Goal: Find specific page/section: Find specific page/section

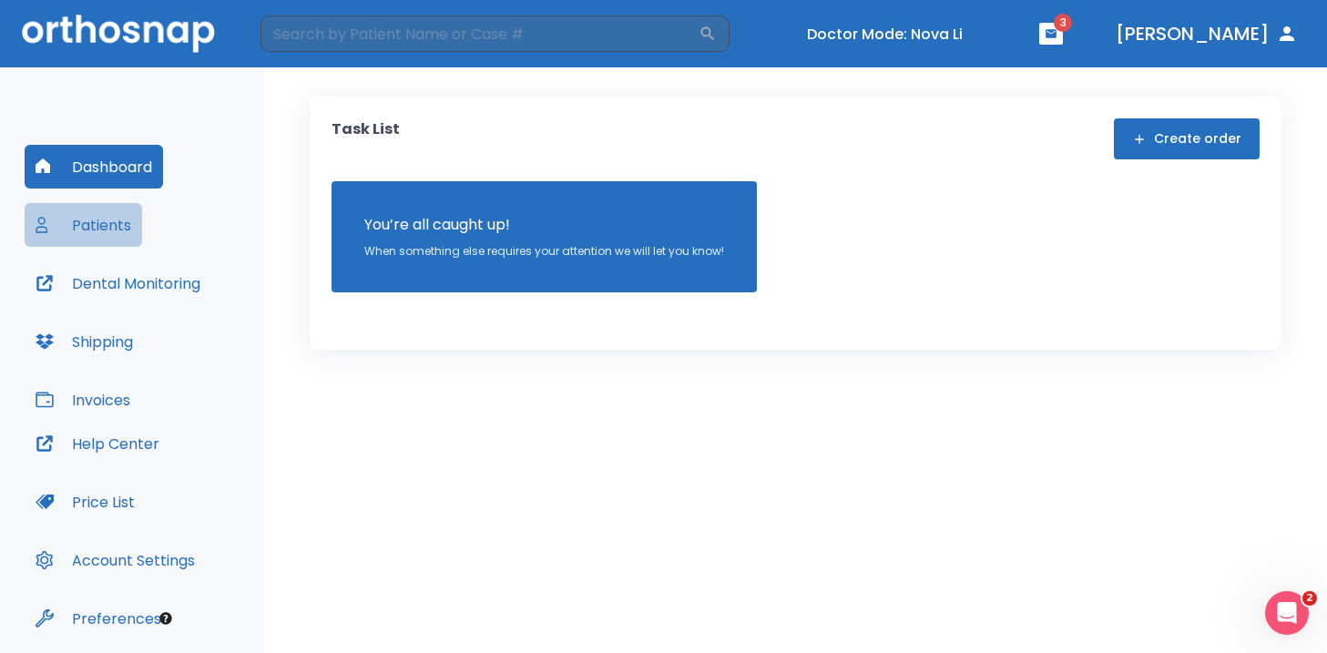
click at [111, 223] on button "Patients" at bounding box center [84, 225] width 118 height 44
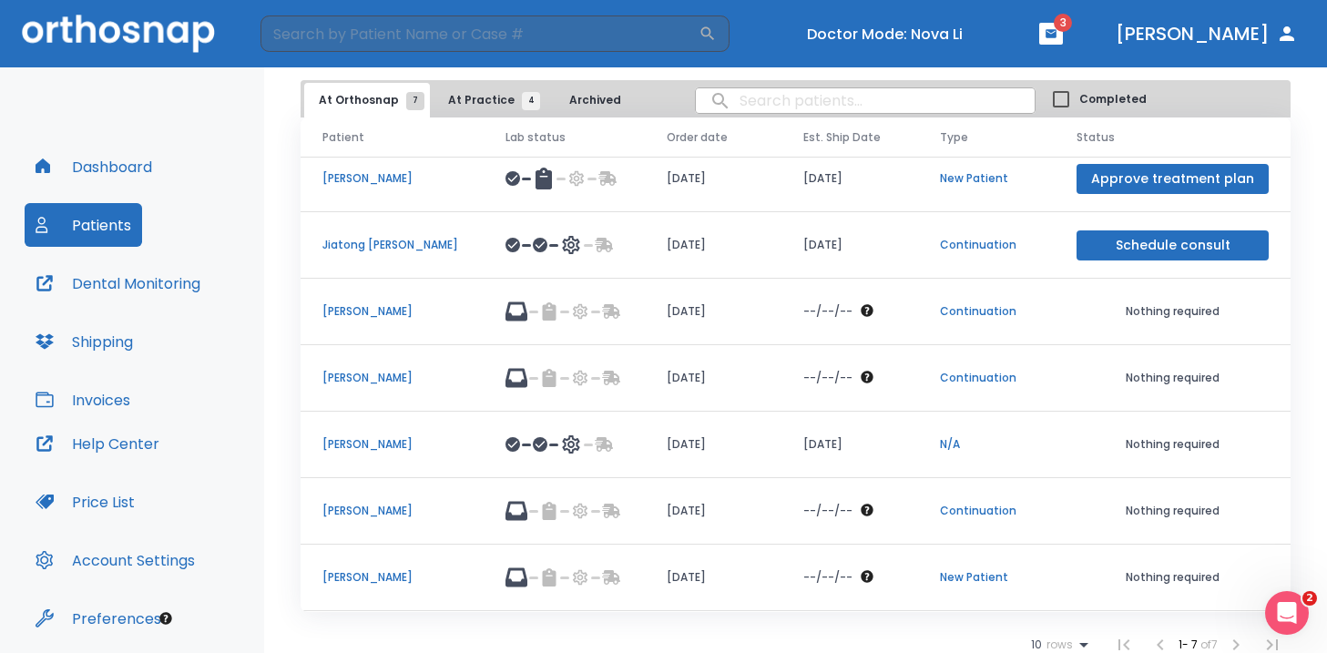
scroll to position [84, 0]
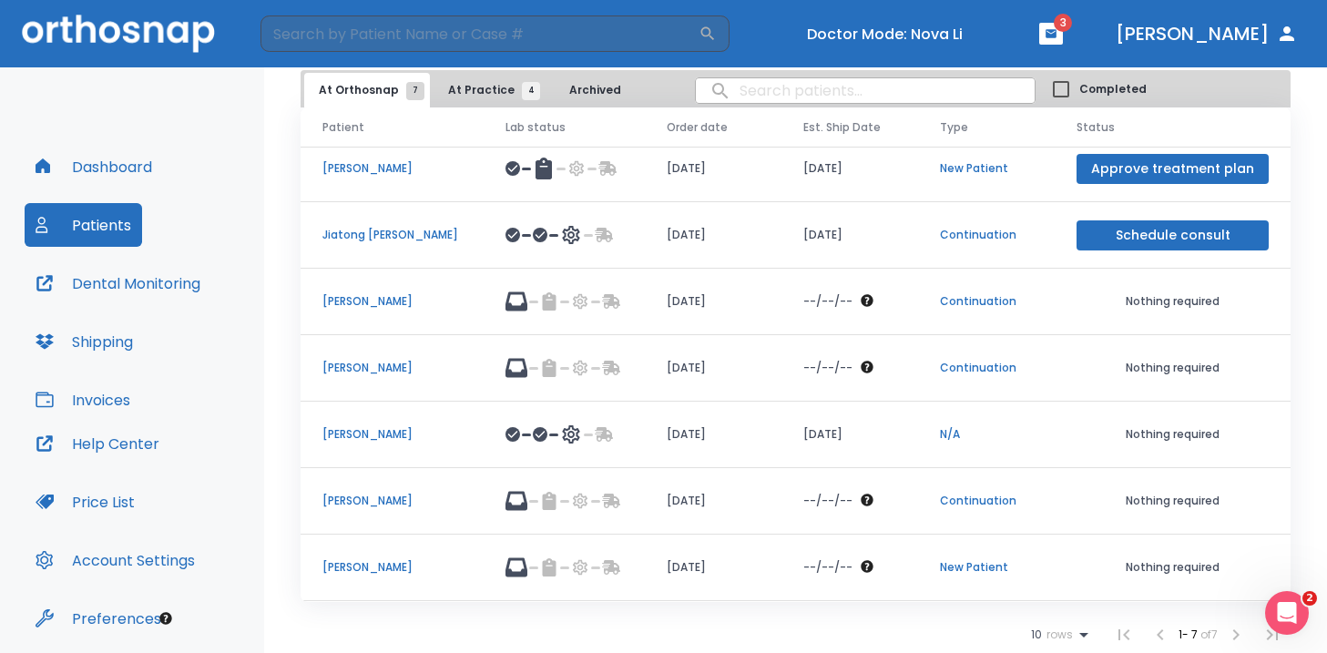
click at [343, 568] on p "[PERSON_NAME]" at bounding box center [392, 567] width 139 height 16
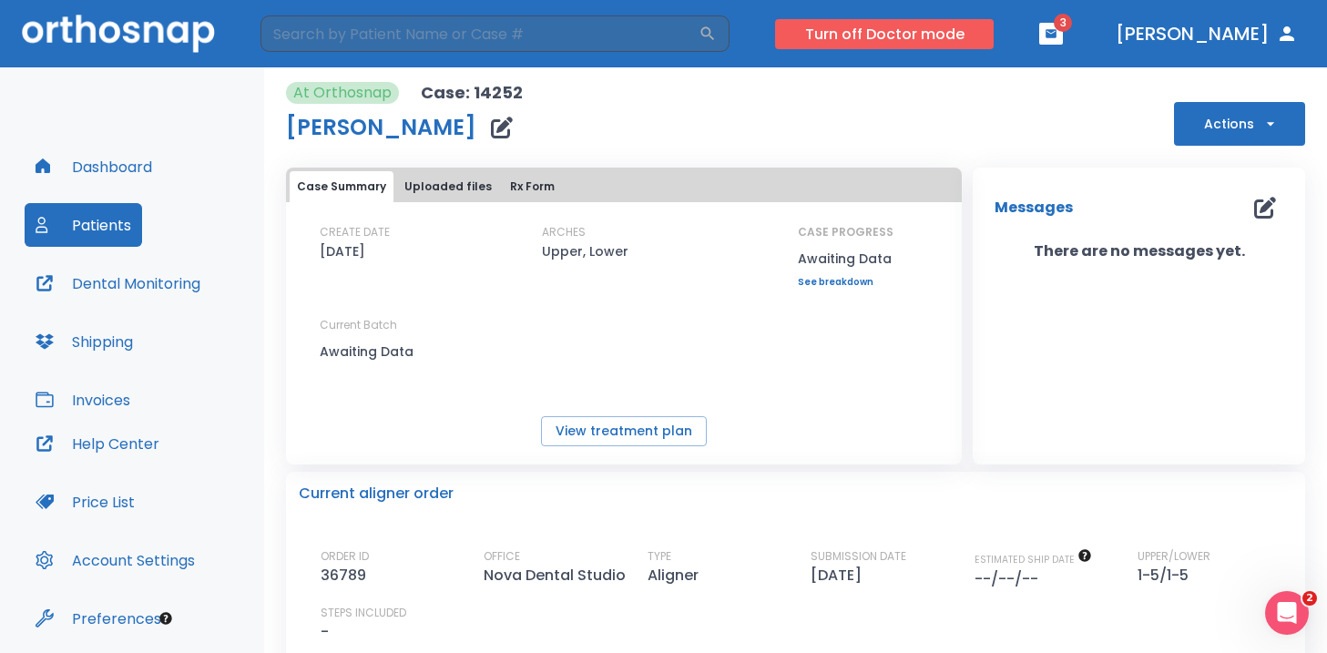
click at [988, 37] on button "Turn off Doctor mode" at bounding box center [884, 34] width 219 height 30
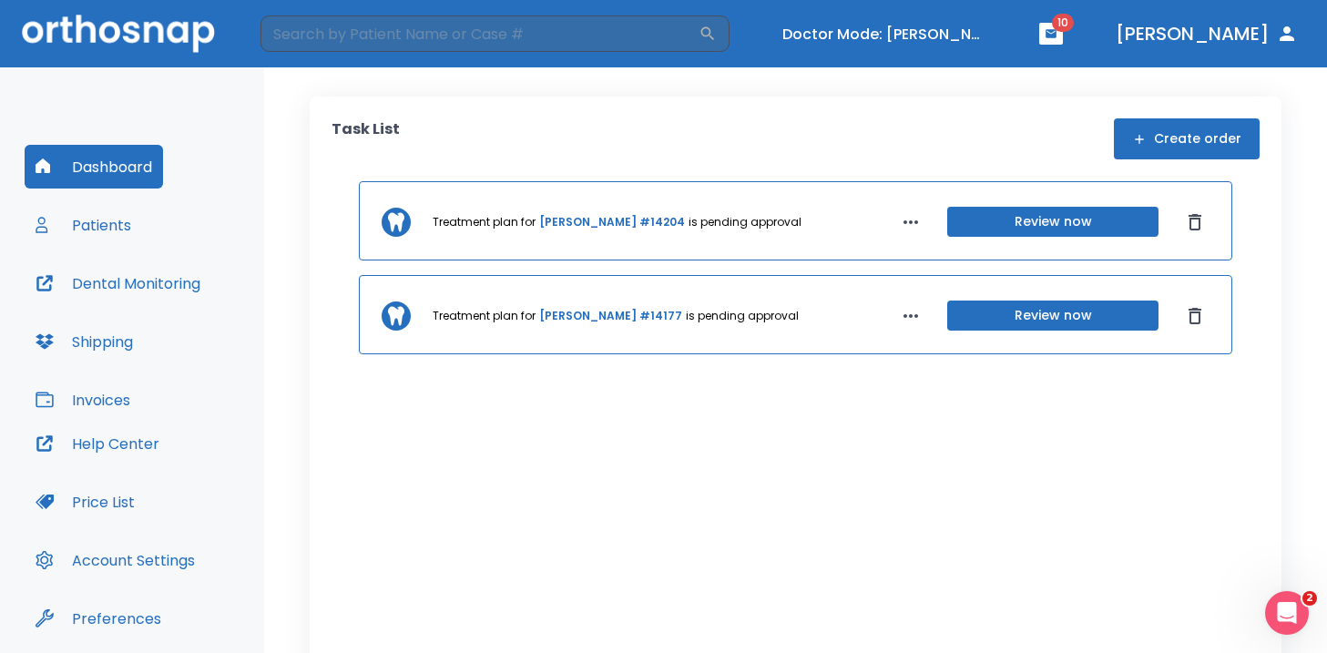
click at [81, 236] on button "Patients" at bounding box center [84, 225] width 118 height 44
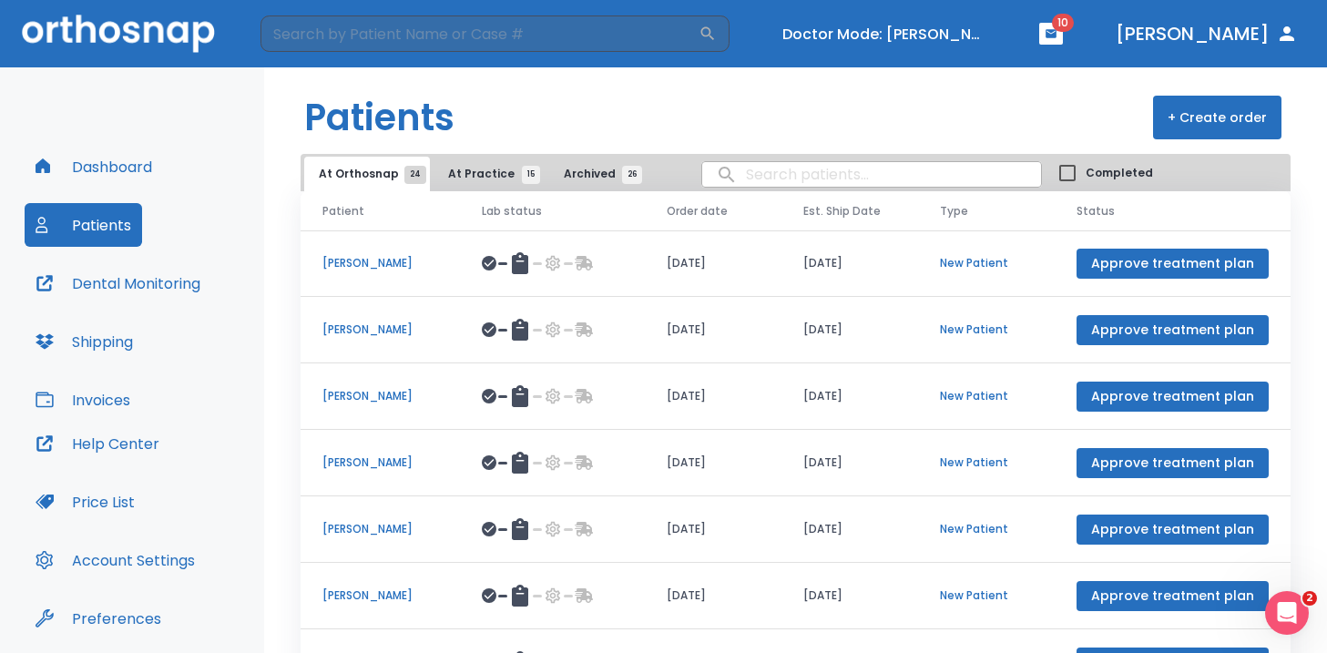
click at [753, 167] on input "search" at bounding box center [871, 175] width 339 height 36
type input "robert"
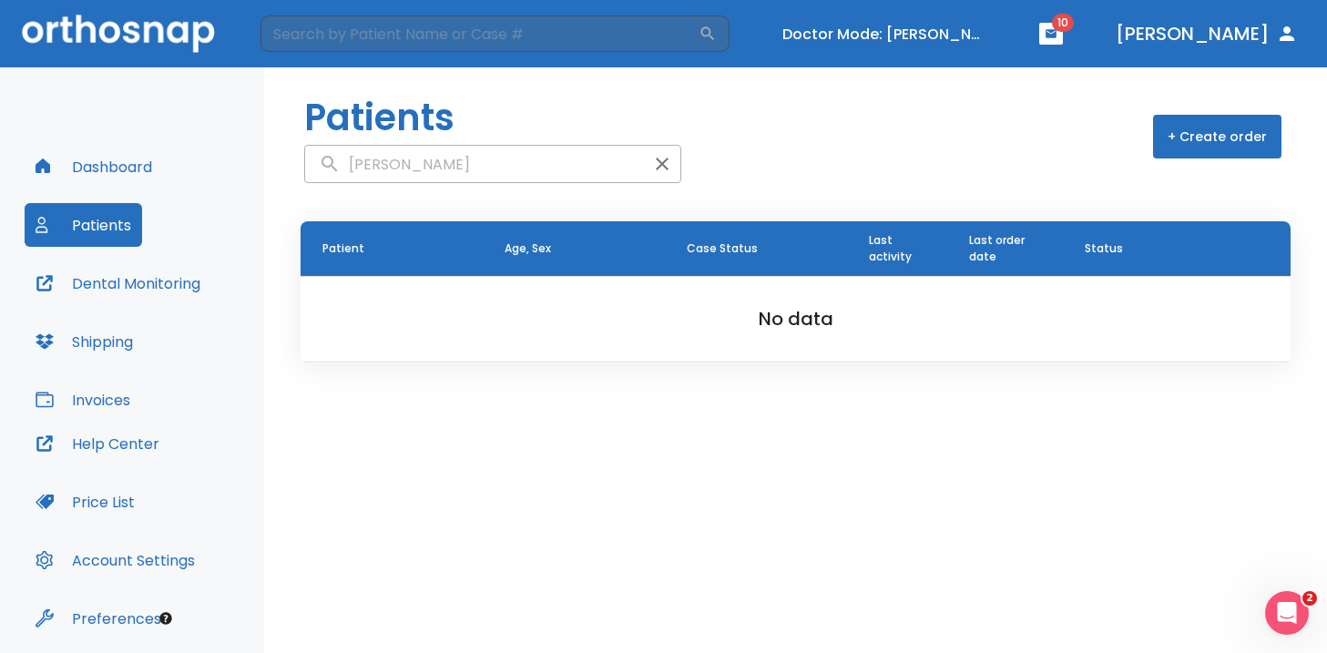
click at [651, 161] on icon "button" at bounding box center [662, 164] width 22 height 22
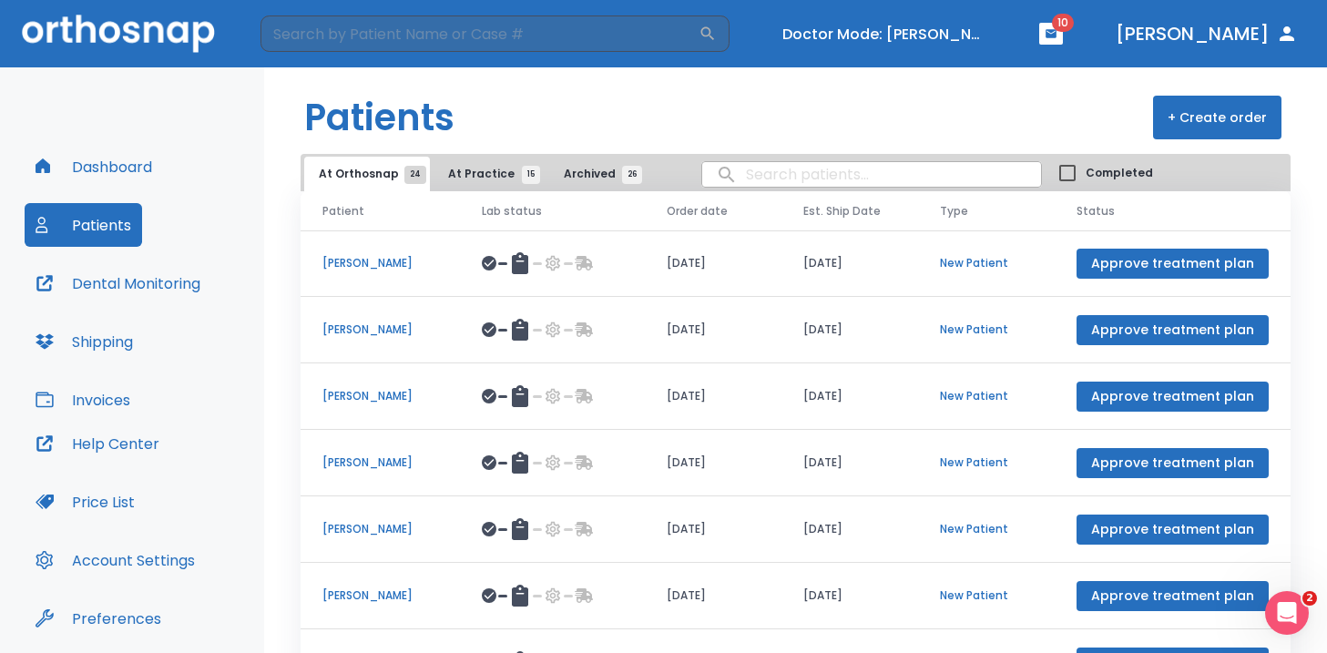
click at [570, 169] on span "Archived 26" at bounding box center [598, 174] width 68 height 16
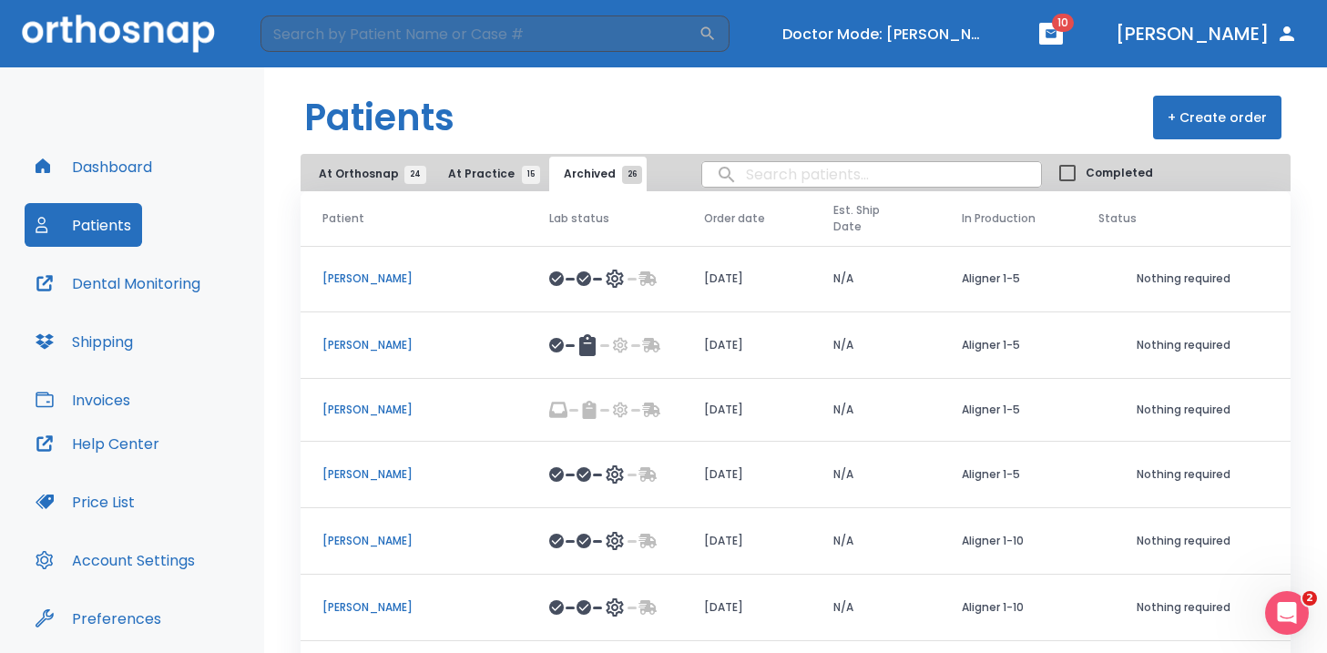
click at [728, 178] on input "search" at bounding box center [871, 175] width 339 height 36
type input "robert"
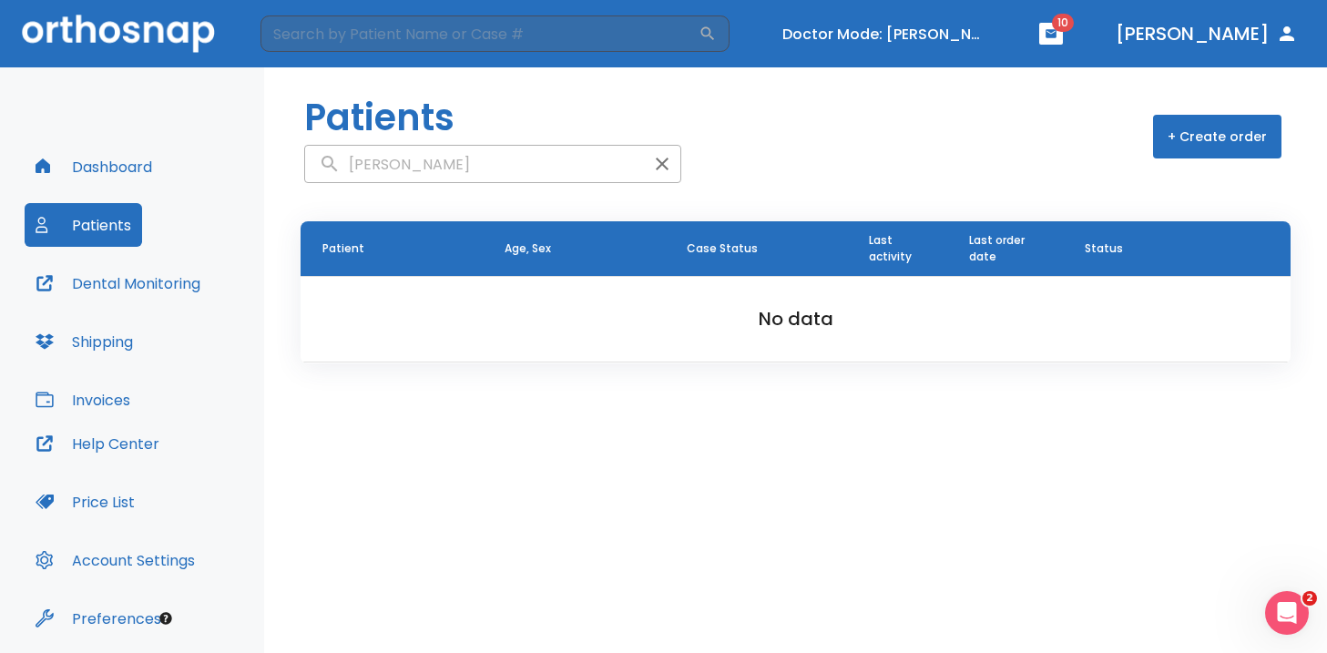
click at [438, 163] on input "robert" at bounding box center [474, 165] width 339 height 36
type input "rob"
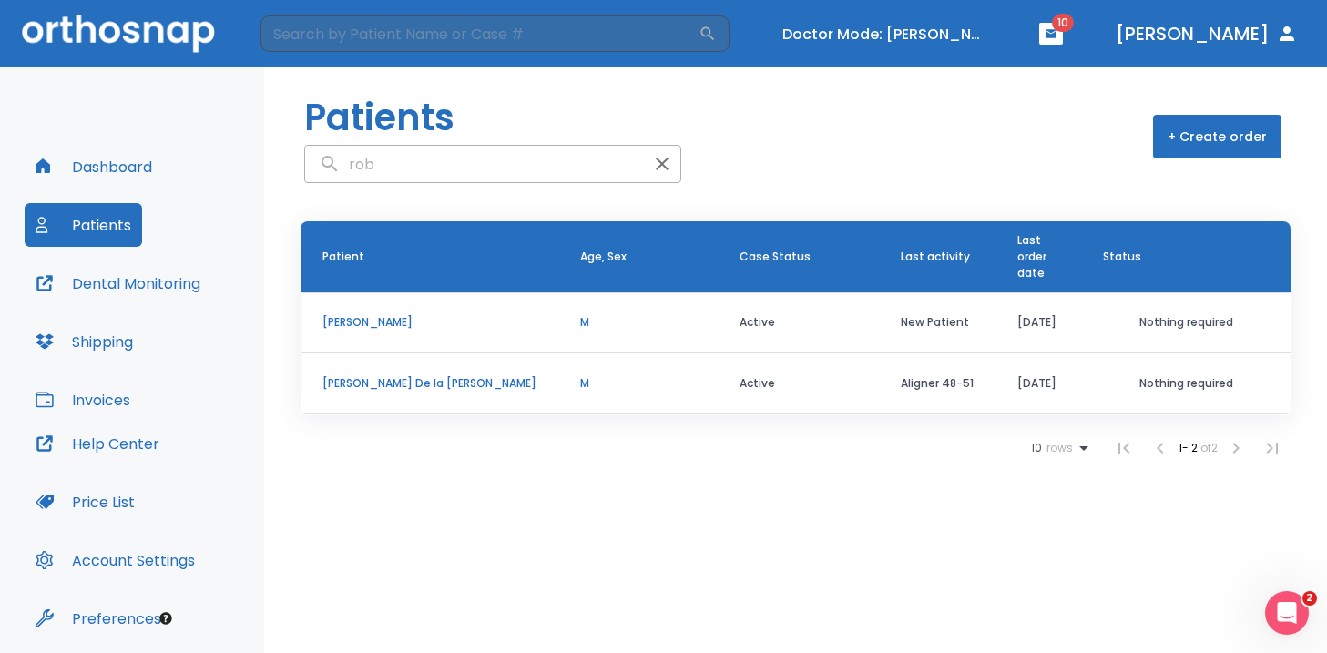
click at [361, 321] on p "Rob Payton" at bounding box center [430, 322] width 214 height 16
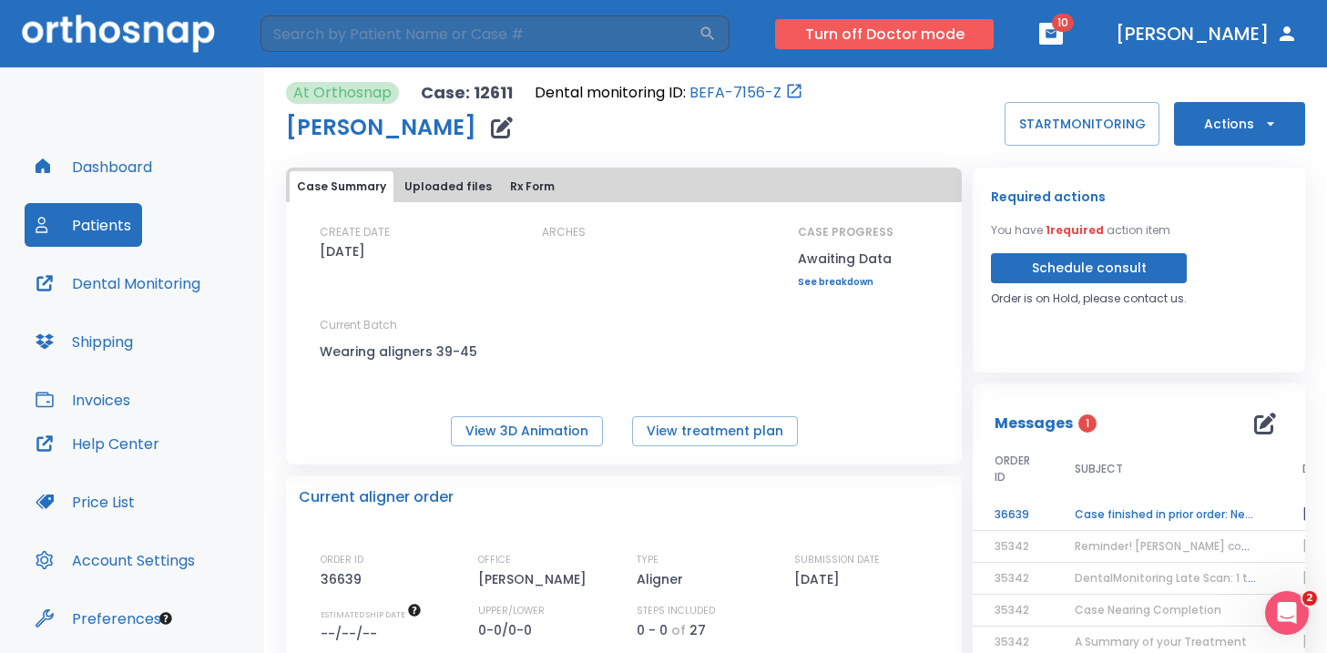
click at [927, 33] on button "Turn off Doctor mode" at bounding box center [884, 34] width 219 height 30
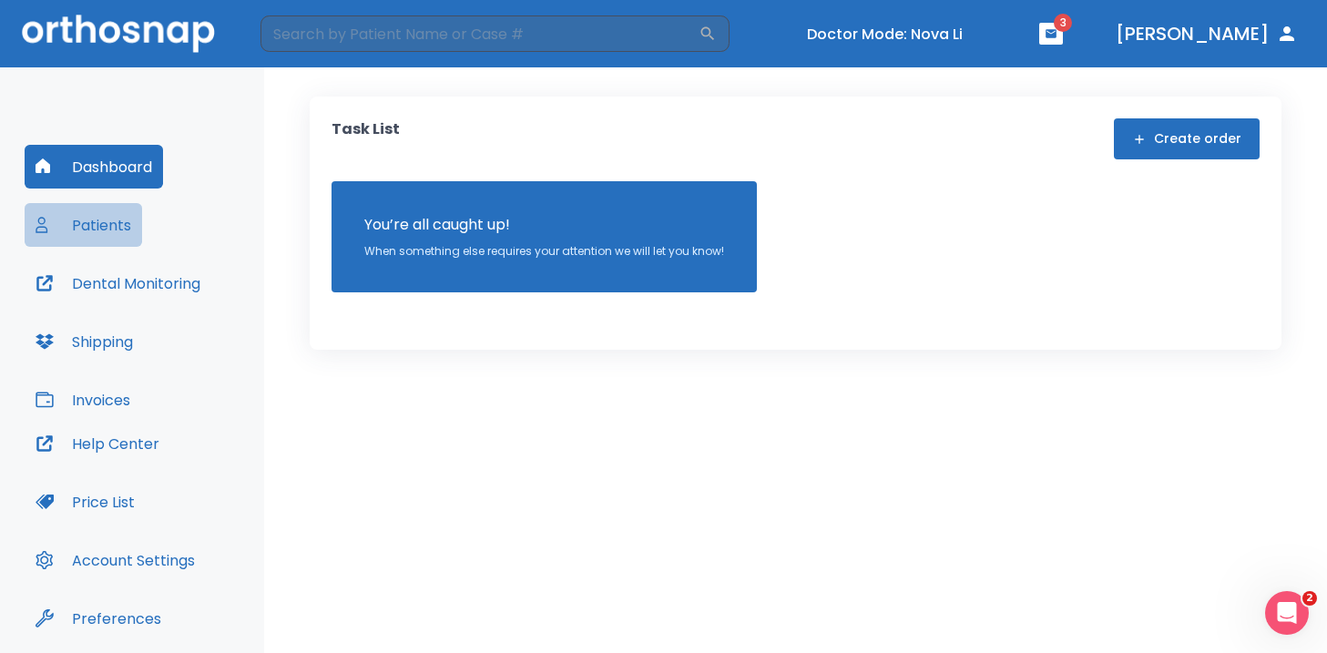
click at [126, 220] on button "Patients" at bounding box center [84, 225] width 118 height 44
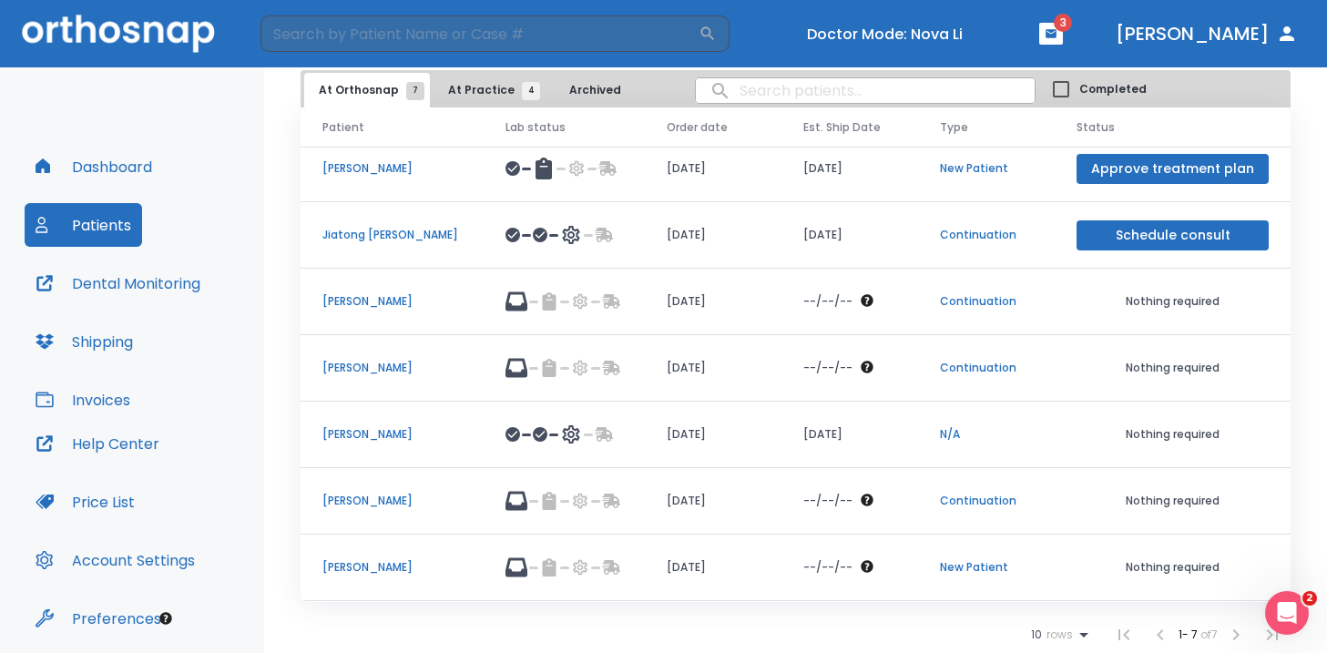
scroll to position [82, 0]
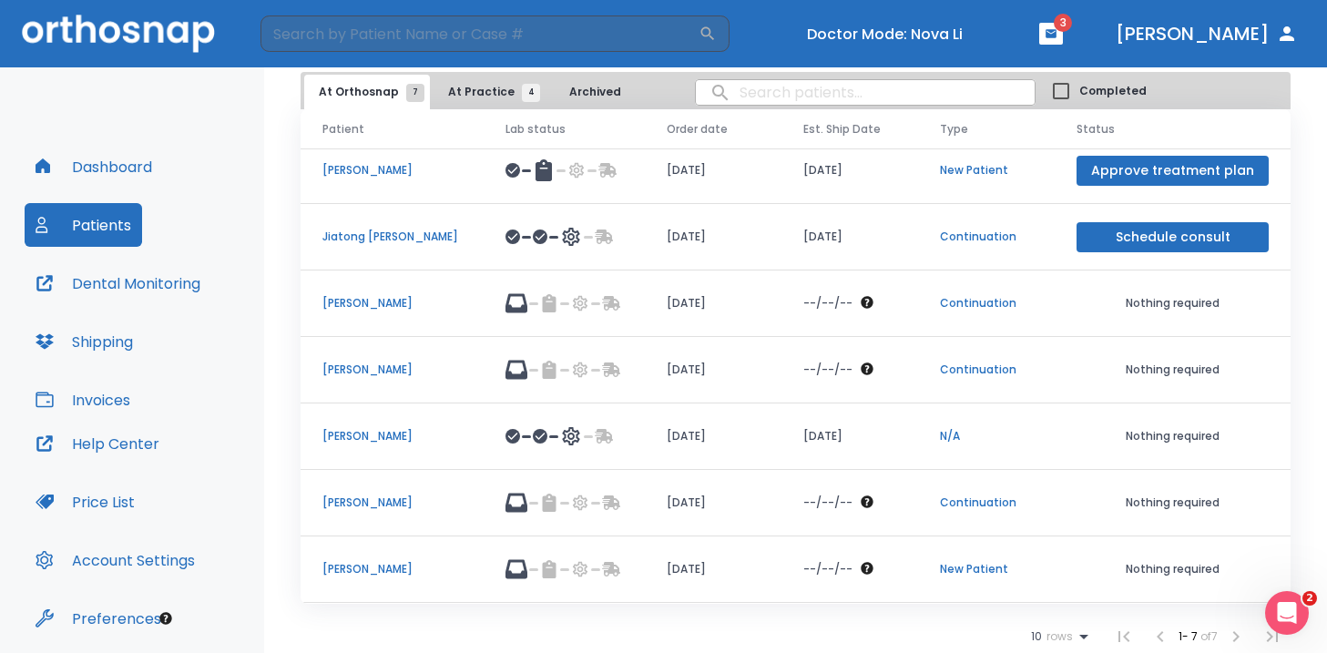
click at [340, 571] on p "[PERSON_NAME]" at bounding box center [392, 569] width 139 height 16
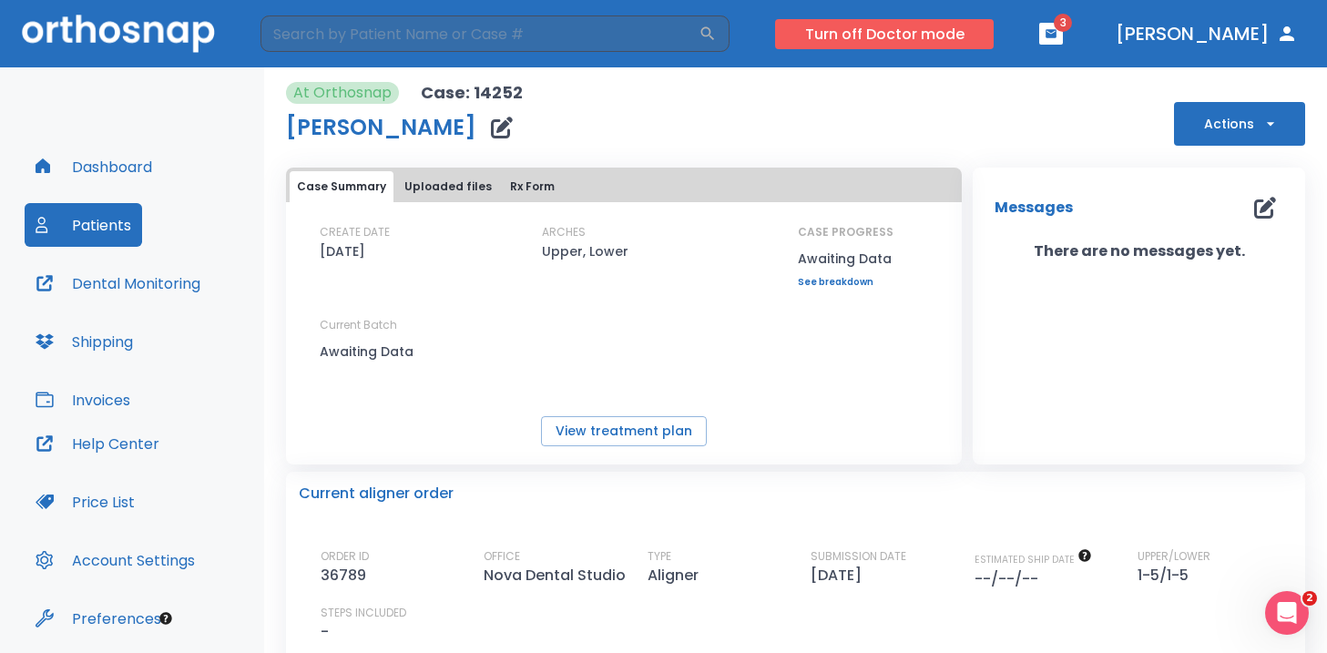
click at [964, 28] on button "Turn off Doctor mode" at bounding box center [884, 34] width 219 height 30
